Goal: Information Seeking & Learning: Learn about a topic

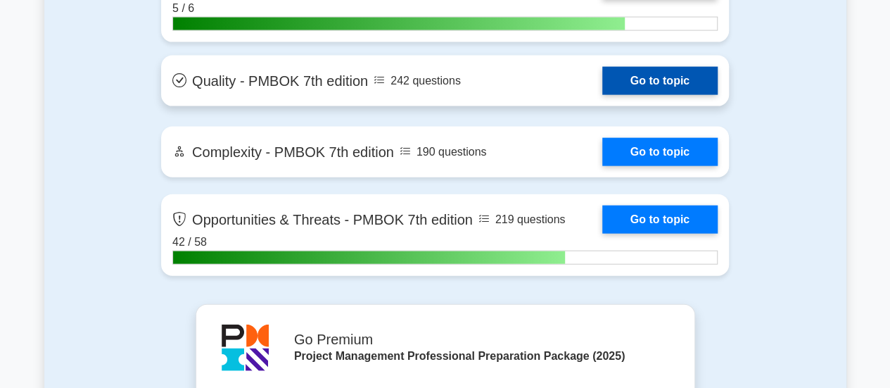
scroll to position [4179, 0]
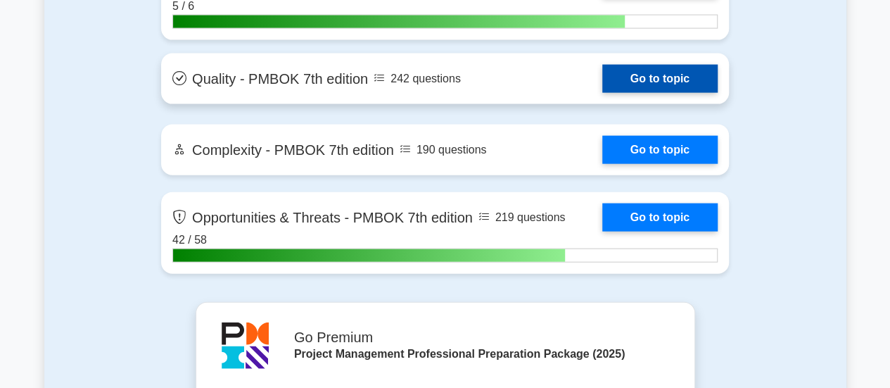
click at [684, 220] on link "Go to topic" at bounding box center [659, 217] width 115 height 28
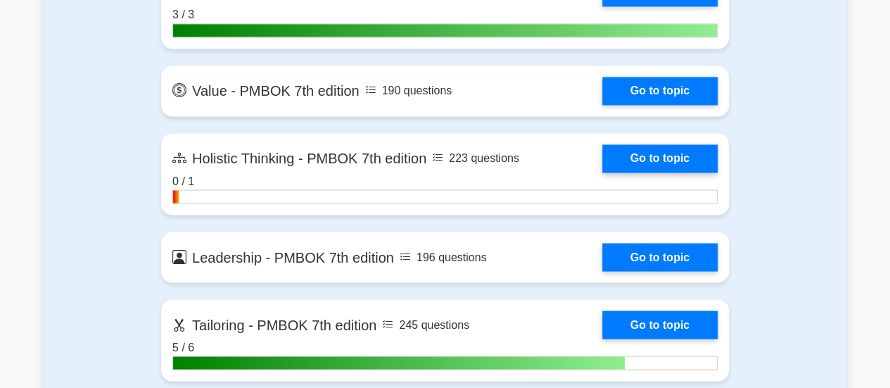
scroll to position [3868, 0]
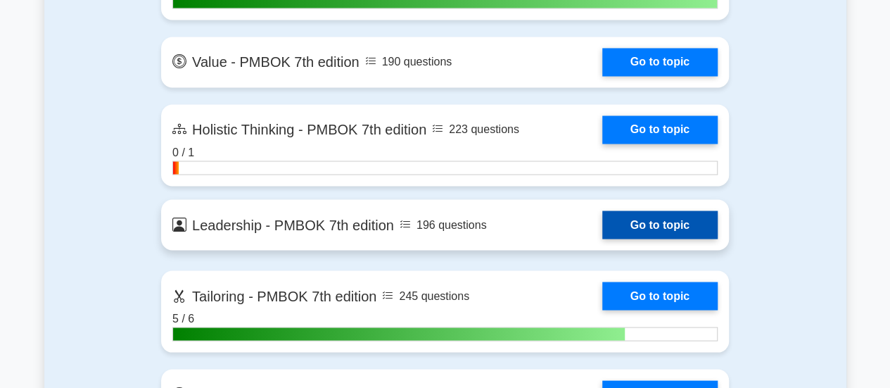
click at [650, 223] on link "Go to topic" at bounding box center [659, 224] width 115 height 28
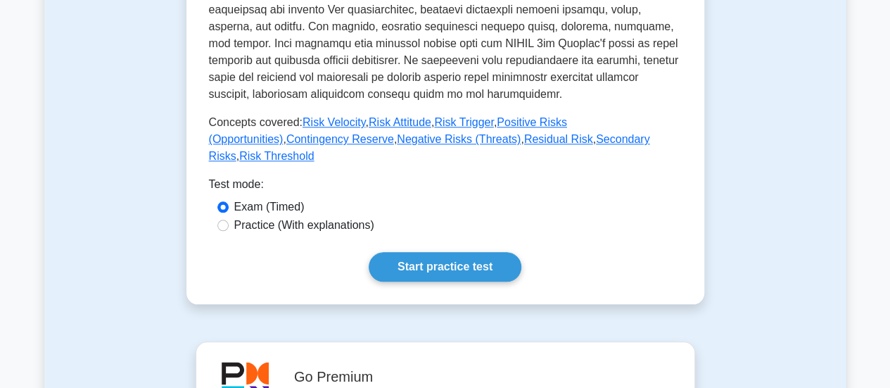
scroll to position [635, 0]
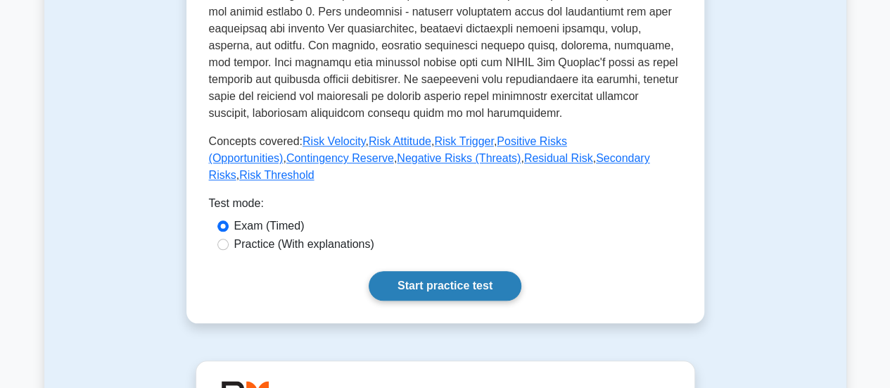
click at [488, 271] on link "Start practice test" at bounding box center [445, 286] width 153 height 30
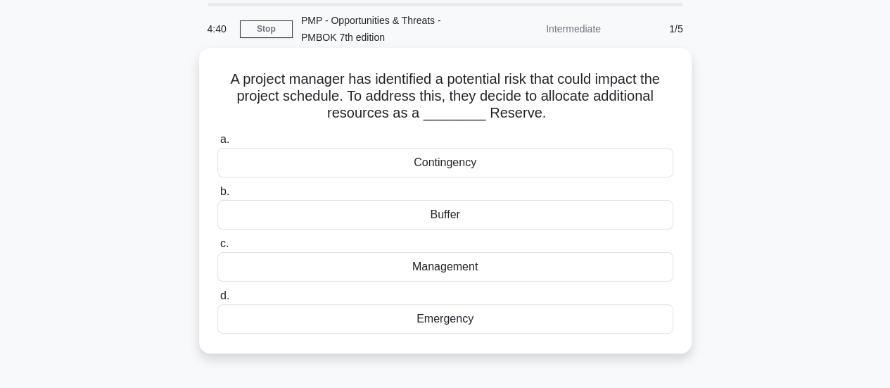
scroll to position [47, 0]
click at [540, 161] on div "Contingency" at bounding box center [445, 163] width 456 height 30
click at [217, 145] on input "a. Contingency" at bounding box center [217, 140] width 0 height 9
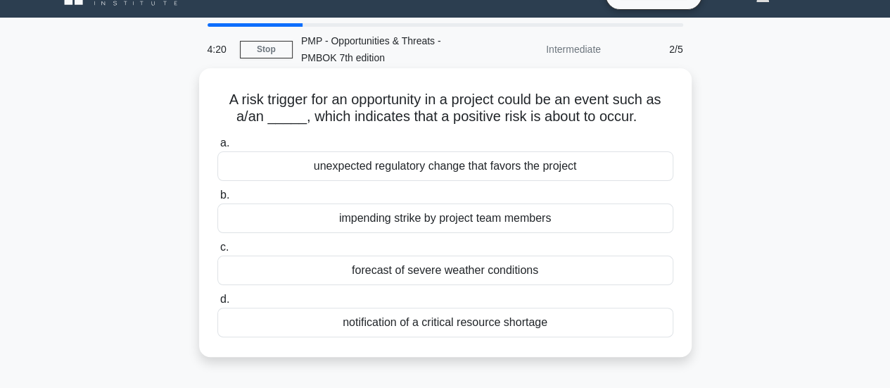
scroll to position [8, 0]
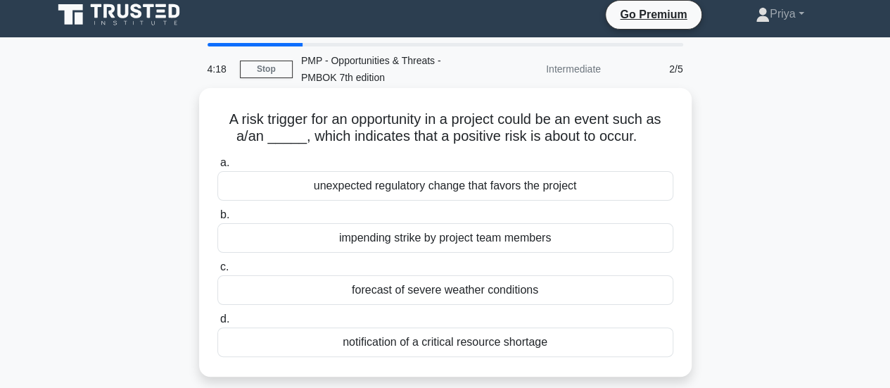
click at [600, 193] on div "unexpected regulatory change that favors the project" at bounding box center [445, 186] width 456 height 30
click at [217, 167] on input "a. unexpected regulatory change that favors the project" at bounding box center [217, 162] width 0 height 9
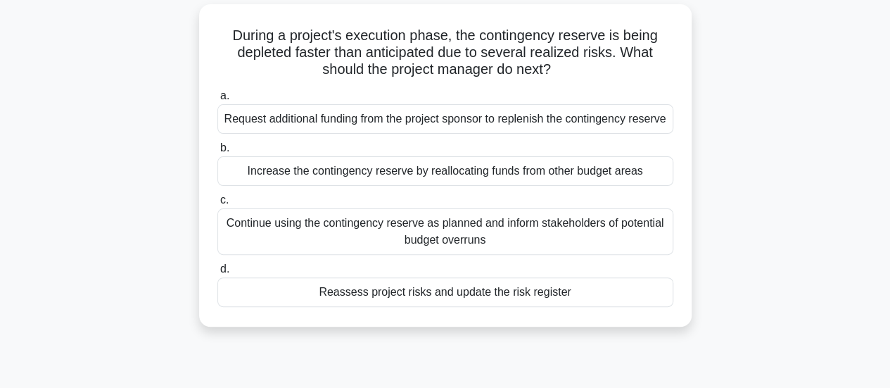
scroll to position [96, 0]
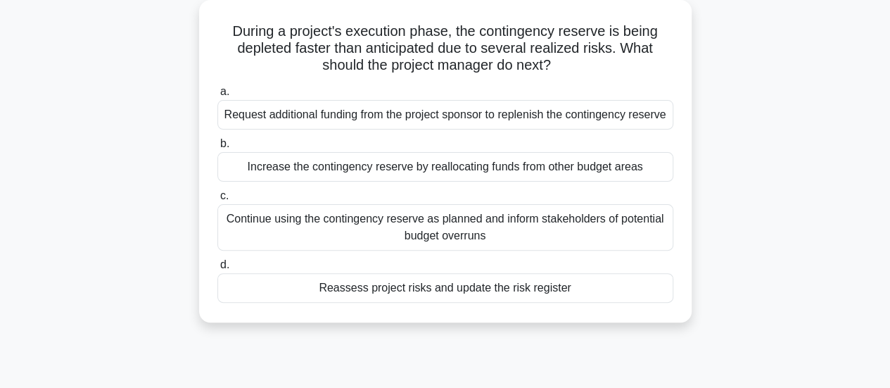
click at [585, 243] on div "Continue using the contingency reserve as planned and inform stakeholders of po…" at bounding box center [445, 227] width 456 height 46
click at [217, 201] on input "c. Continue using the contingency reserve as planned and inform stakeholders of…" at bounding box center [217, 195] width 0 height 9
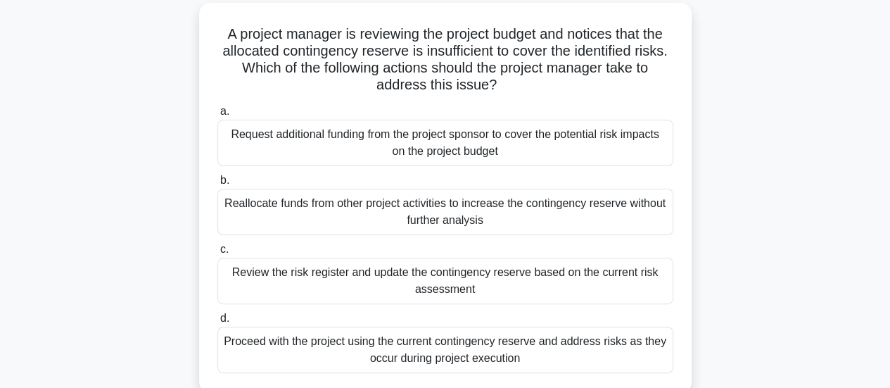
scroll to position [101, 0]
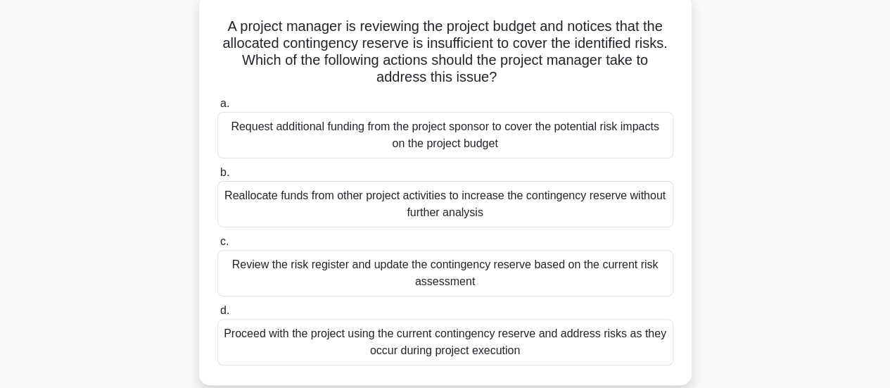
click at [593, 282] on div "Review the risk register and update the contingency reserve based on the curren…" at bounding box center [445, 273] width 456 height 46
click at [217, 246] on input "c. Review the risk register and update the contingency reserve based on the cur…" at bounding box center [217, 241] width 0 height 9
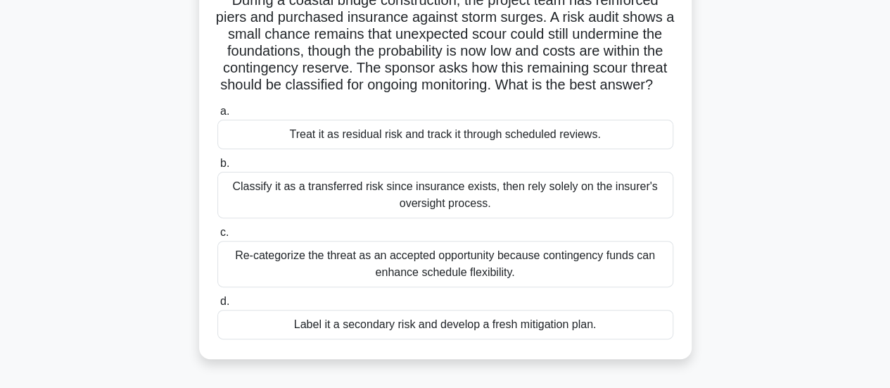
scroll to position [127, 0]
click at [540, 148] on div "Treat it as residual risk and track it through scheduled reviews." at bounding box center [445, 134] width 456 height 30
click at [217, 115] on input "a. Treat it as residual risk and track it through scheduled reviews." at bounding box center [217, 110] width 0 height 9
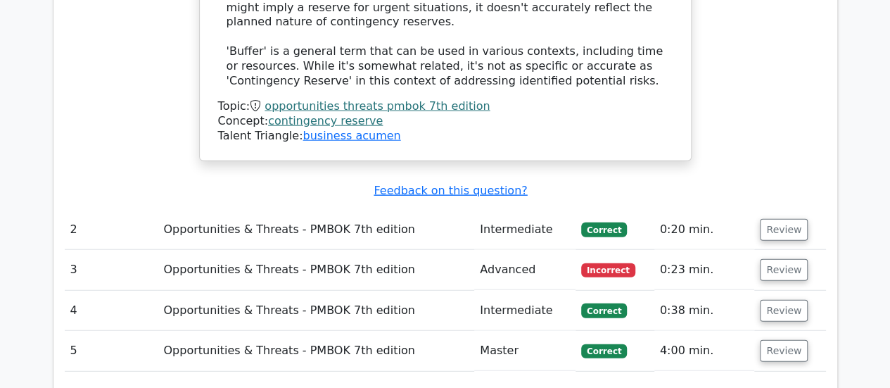
scroll to position [1704, 0]
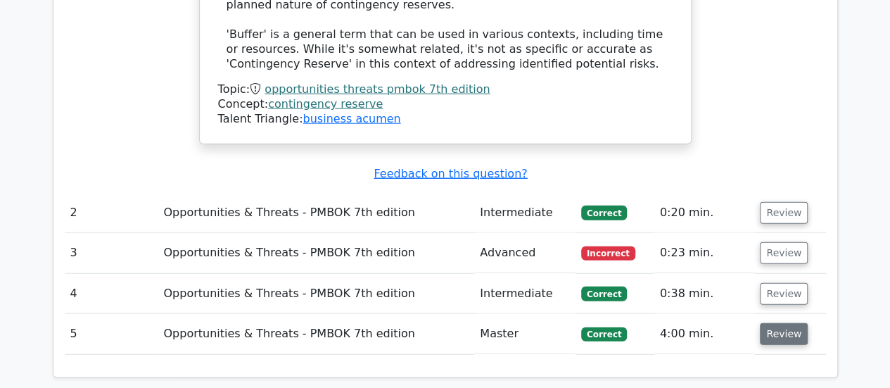
click at [781, 323] on button "Review" at bounding box center [784, 334] width 48 height 22
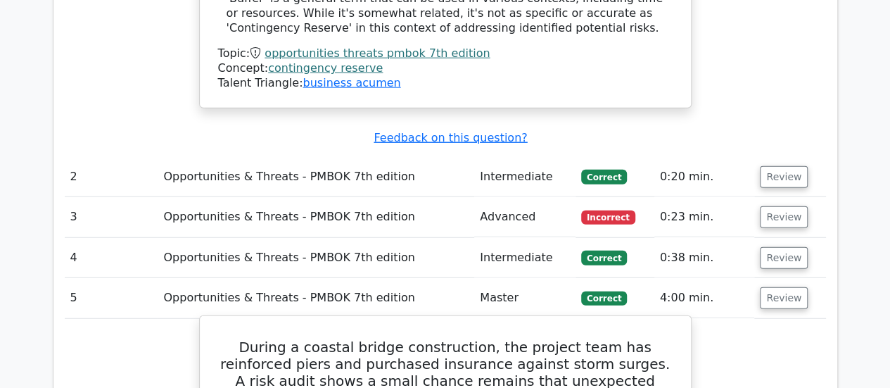
scroll to position [1729, 0]
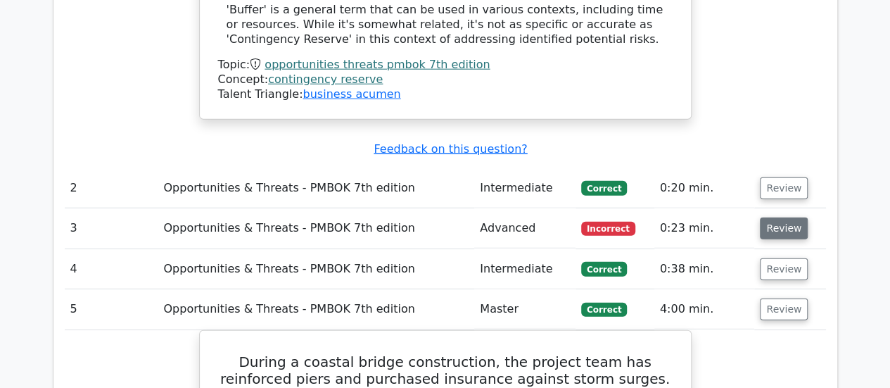
click at [782, 217] on button "Review" at bounding box center [784, 228] width 48 height 22
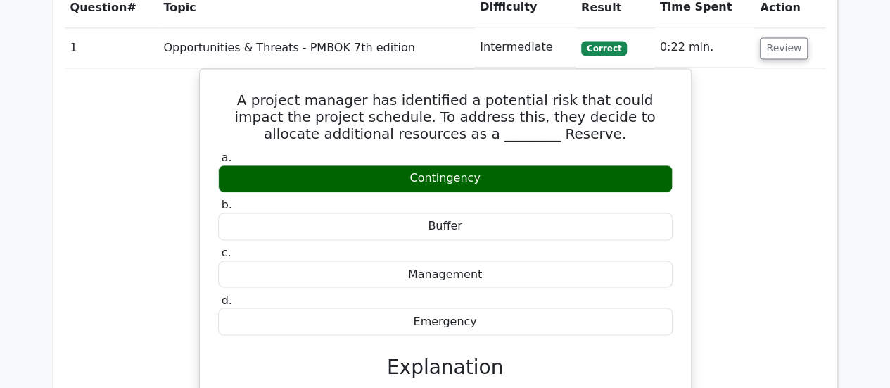
scroll to position [1078, 0]
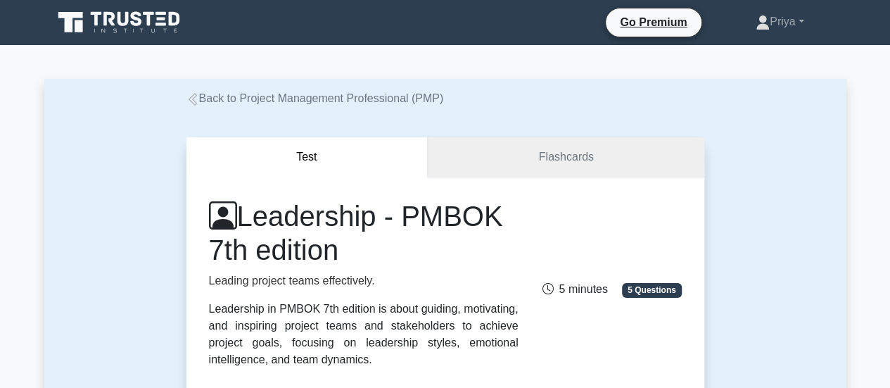
click at [626, 150] on link "Flashcards" at bounding box center [566, 157] width 276 height 40
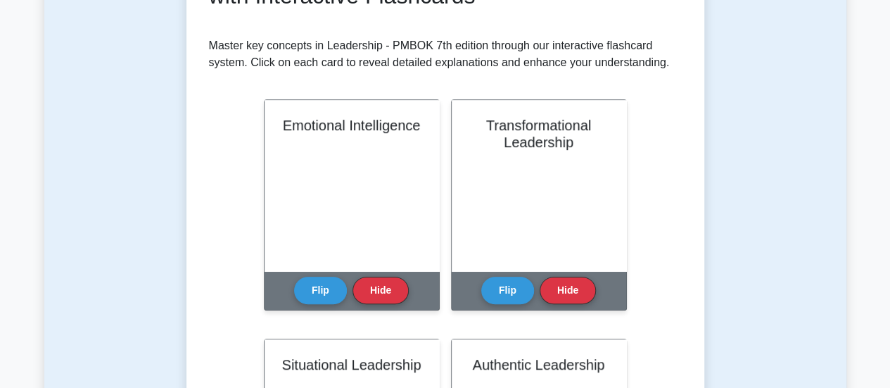
scroll to position [250, 0]
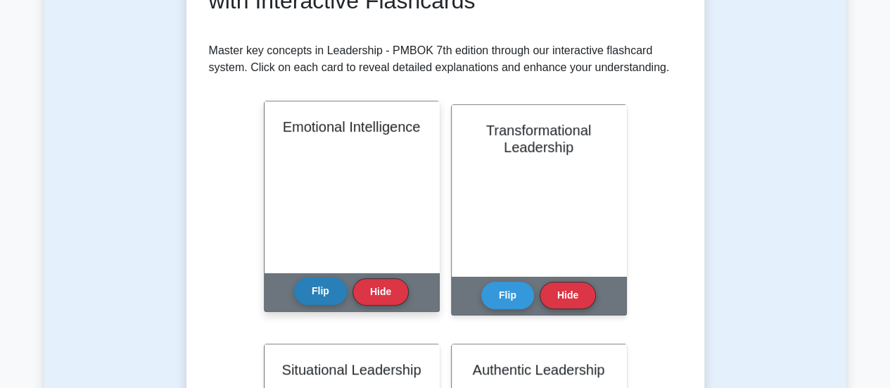
click at [311, 291] on button "Flip" at bounding box center [320, 290] width 53 height 27
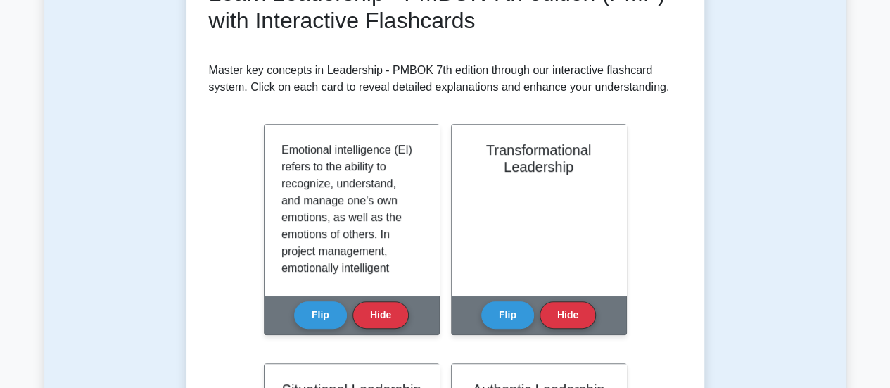
scroll to position [238, 0]
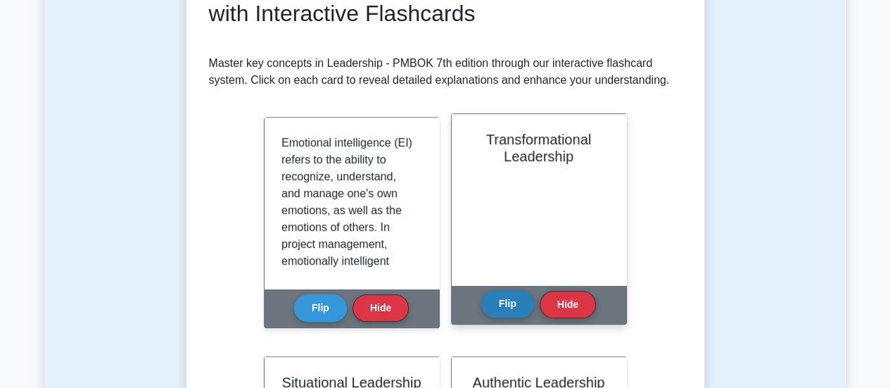
click at [512, 299] on button "Flip" at bounding box center [507, 303] width 53 height 27
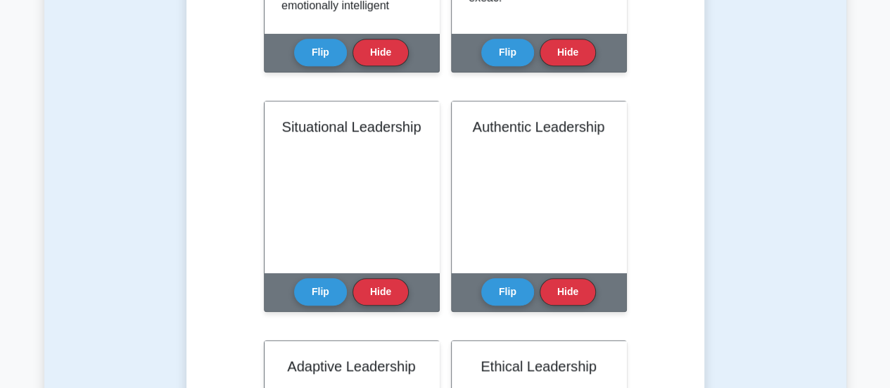
scroll to position [497, 0]
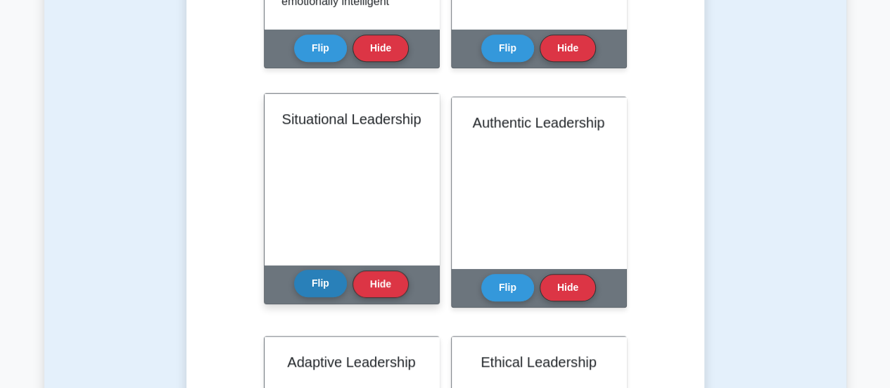
click at [330, 290] on button "Flip" at bounding box center [320, 282] width 53 height 27
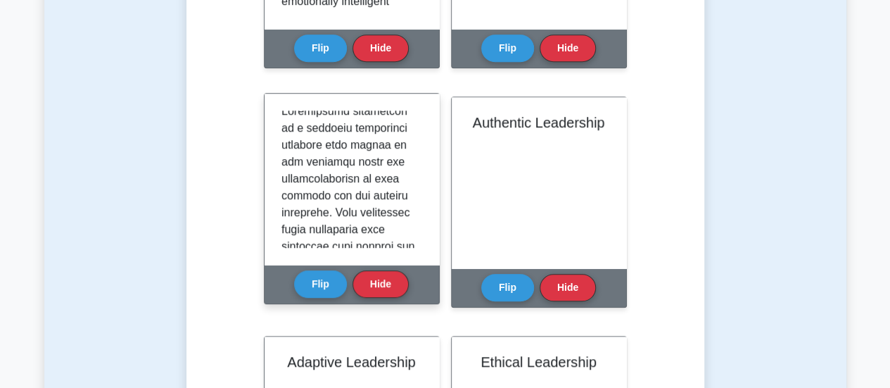
scroll to position [0, 0]
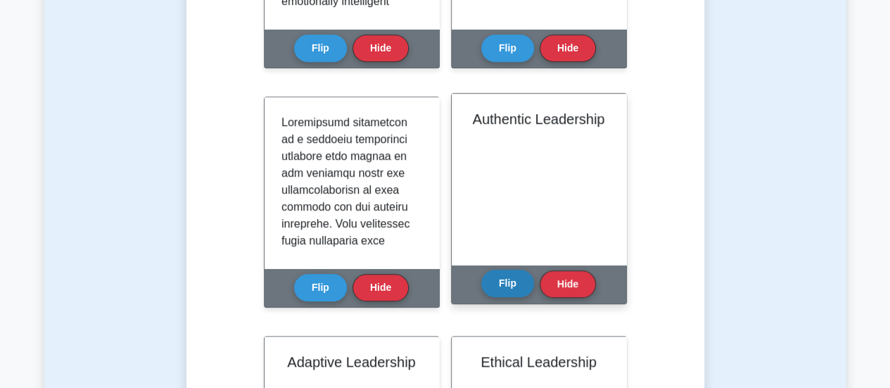
click at [509, 281] on button "Flip" at bounding box center [507, 282] width 53 height 27
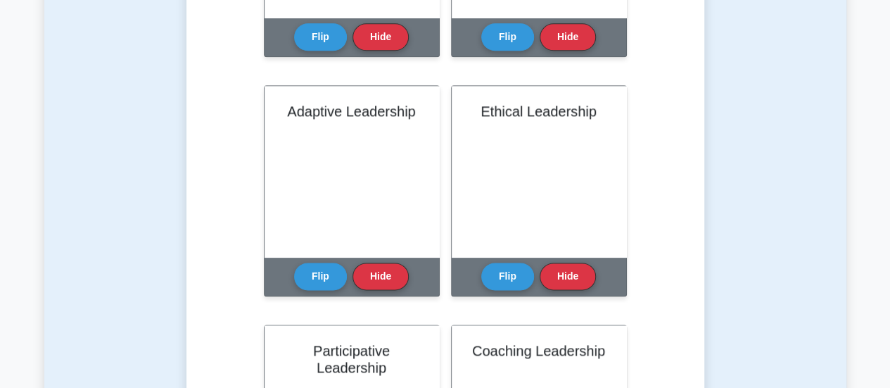
scroll to position [759, 0]
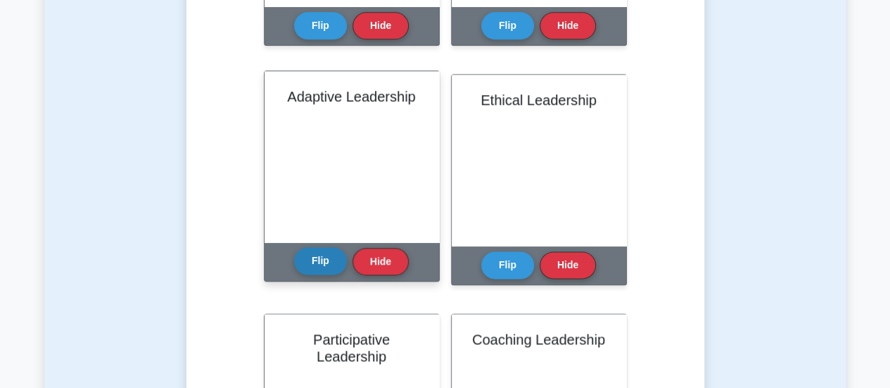
click at [329, 262] on button "Flip" at bounding box center [320, 260] width 53 height 27
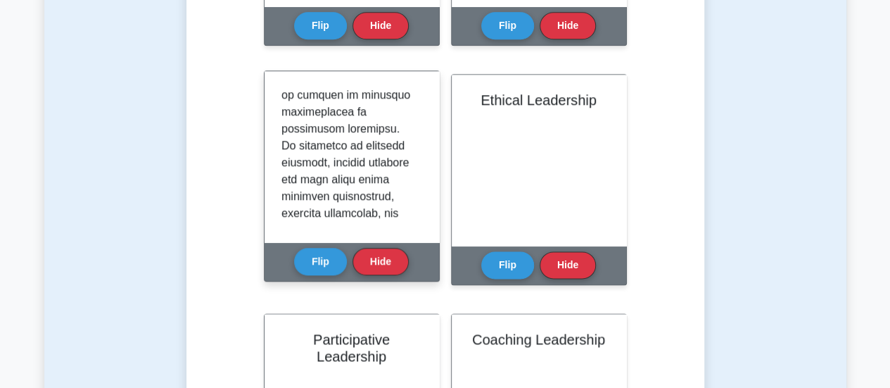
scroll to position [734, 0]
